Goal: Task Accomplishment & Management: Manage account settings

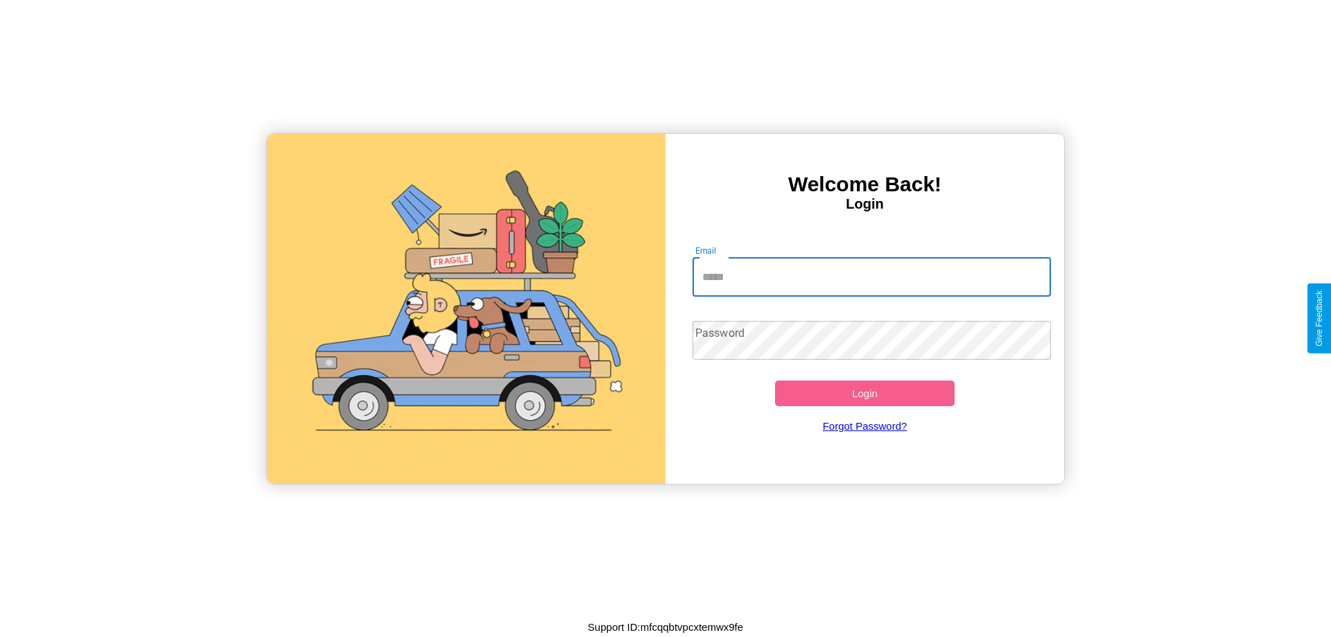
click at [872, 277] on input "Email" at bounding box center [872, 277] width 359 height 39
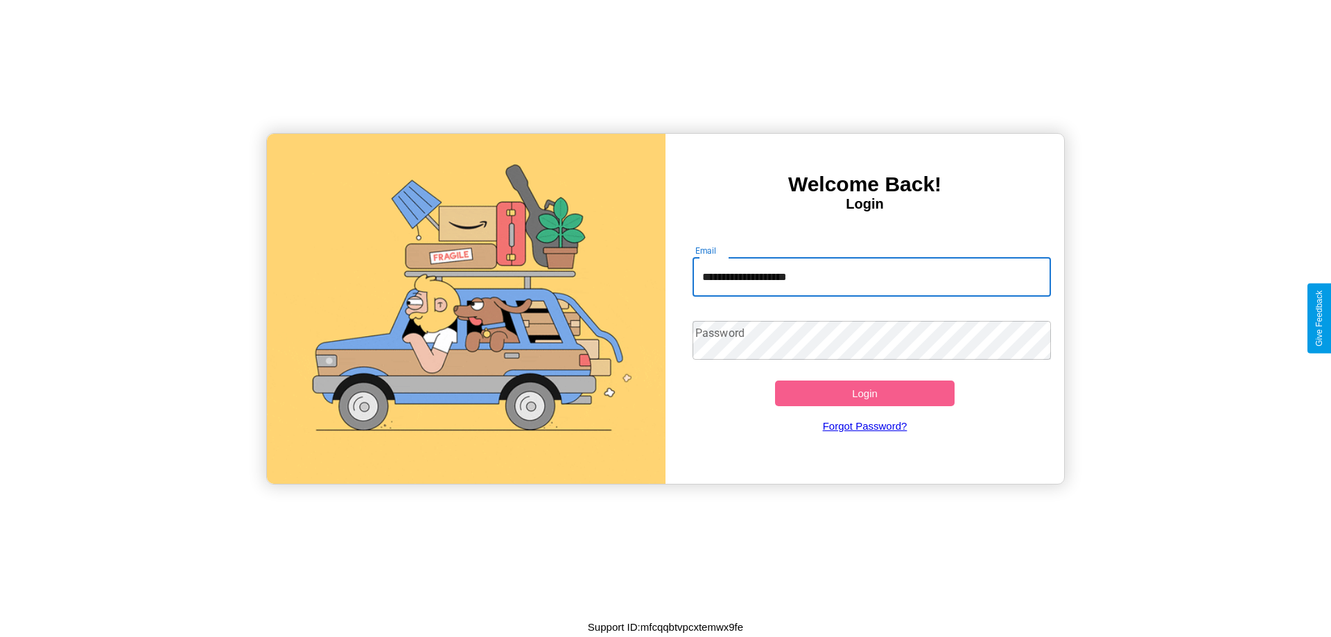
type input "**********"
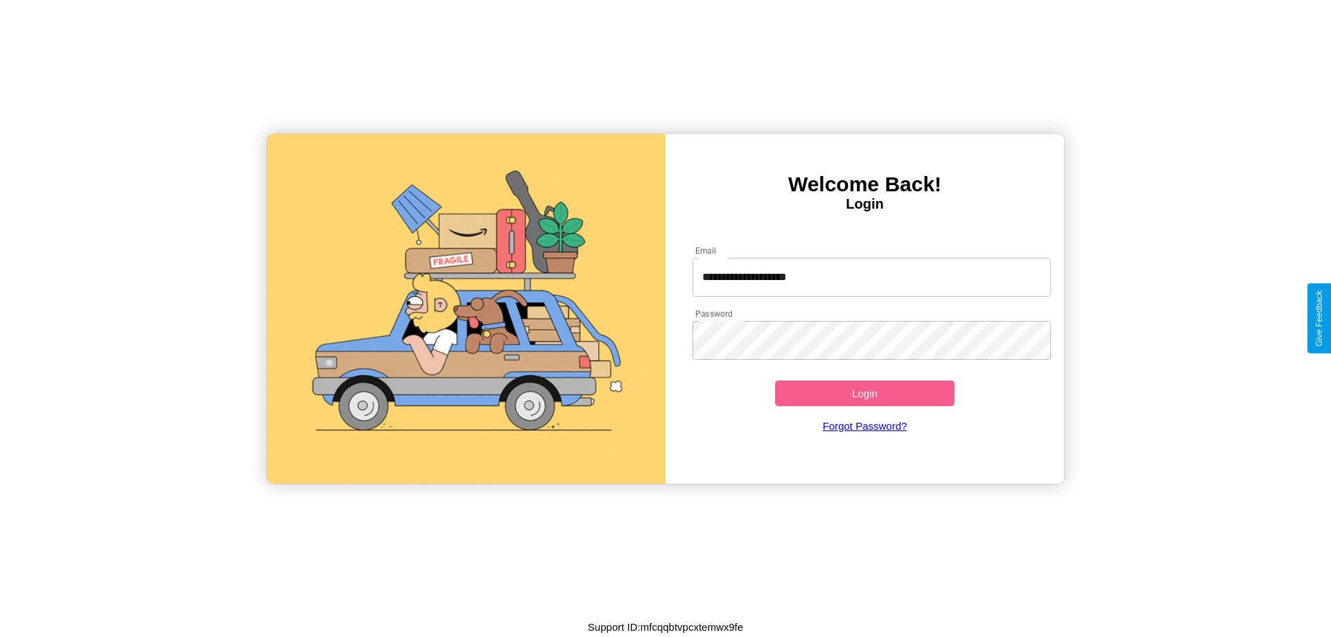
click at [865, 393] on button "Login" at bounding box center [865, 394] width 180 height 26
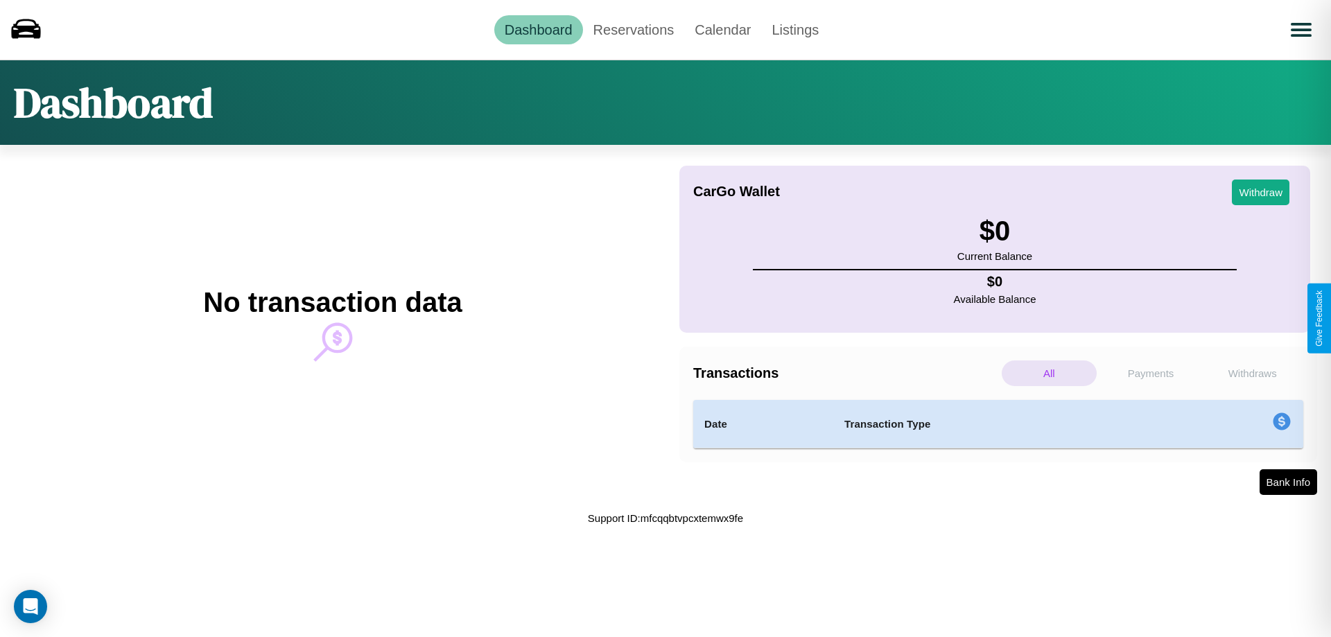
click at [1151, 373] on p "Payments" at bounding box center [1151, 374] width 95 height 26
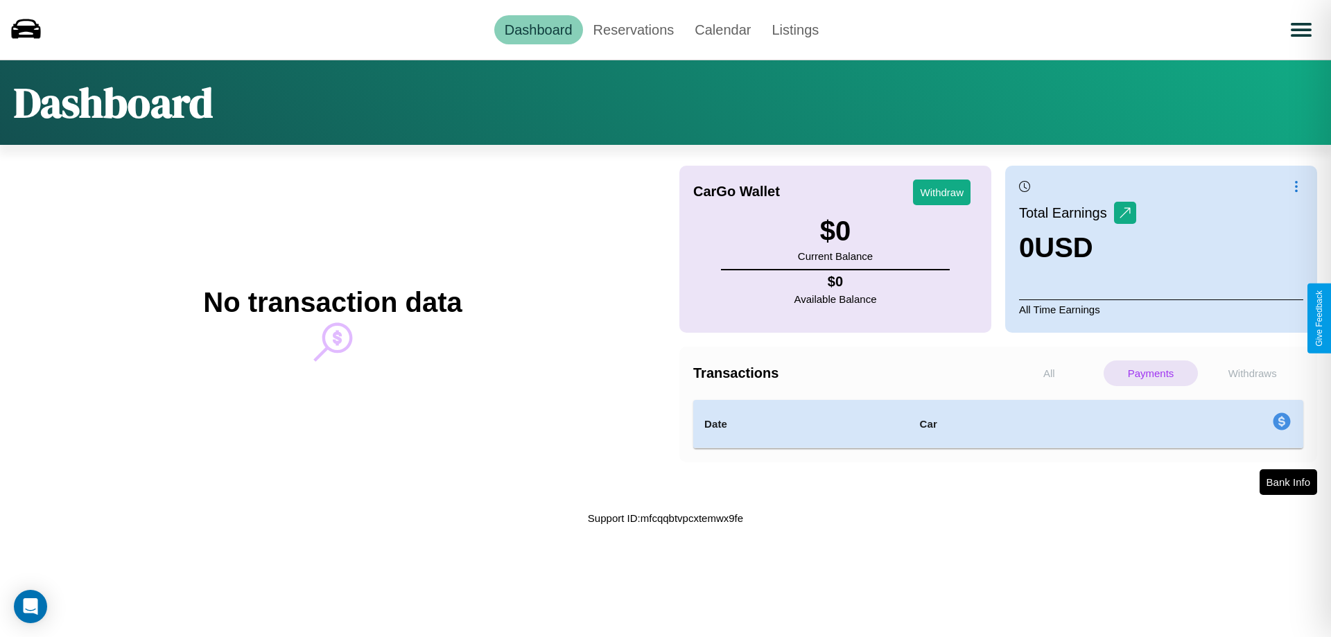
click at [1252, 373] on p "Withdraws" at bounding box center [1252, 374] width 95 height 26
click at [1151, 373] on p "Payments" at bounding box center [1151, 374] width 95 height 26
click at [1252, 373] on p "Withdraws" at bounding box center [1252, 374] width 95 height 26
click at [1049, 373] on p "All" at bounding box center [1049, 374] width 95 height 26
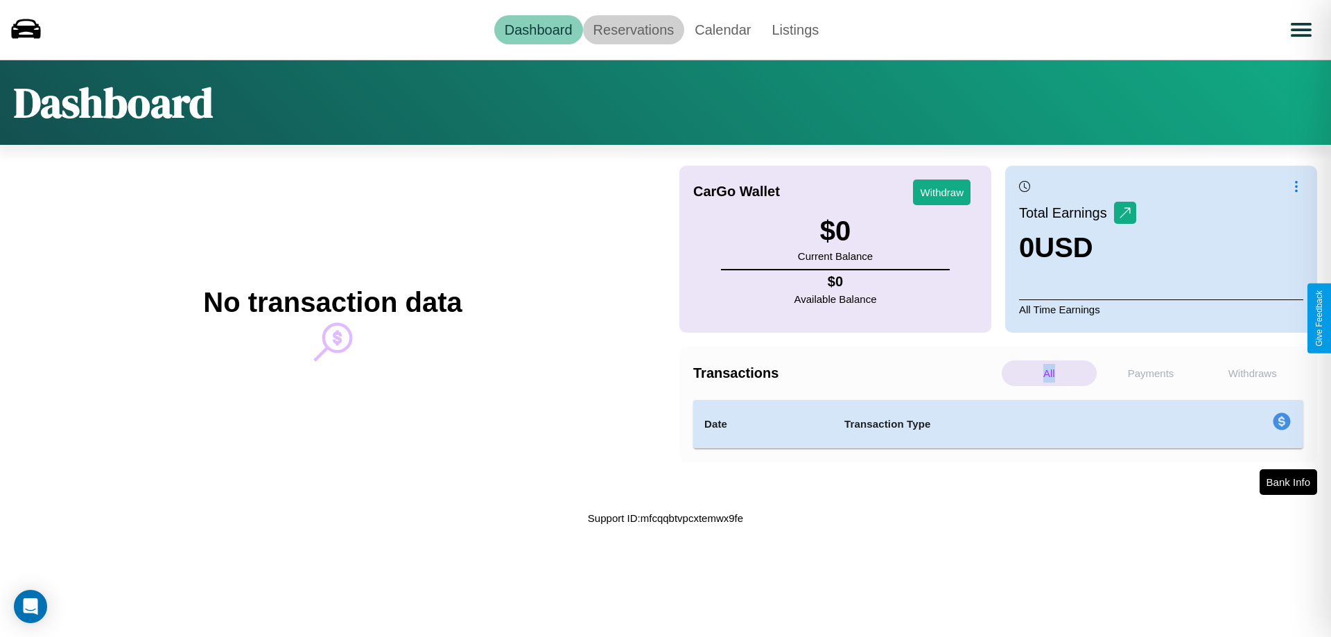
click at [633, 29] on link "Reservations" at bounding box center [634, 29] width 102 height 29
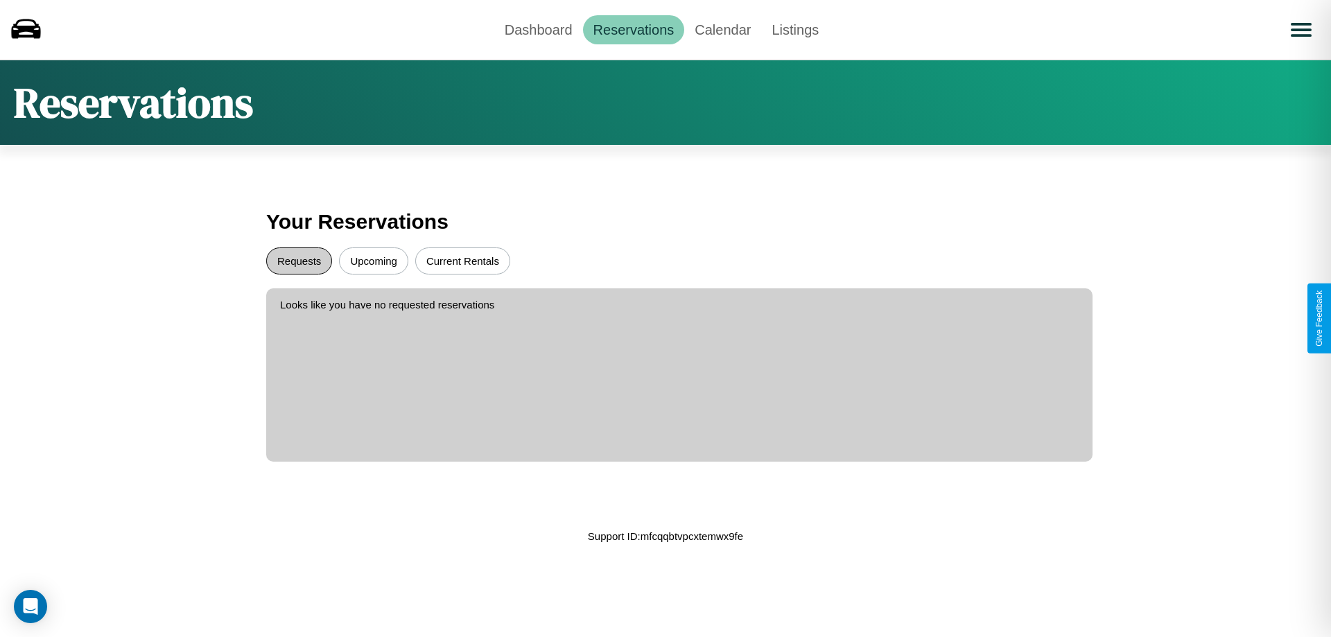
click at [299, 261] on button "Requests" at bounding box center [299, 261] width 66 height 27
click at [463, 261] on button "Current Rentals" at bounding box center [462, 261] width 95 height 27
